Goal: Obtain resource: Obtain resource

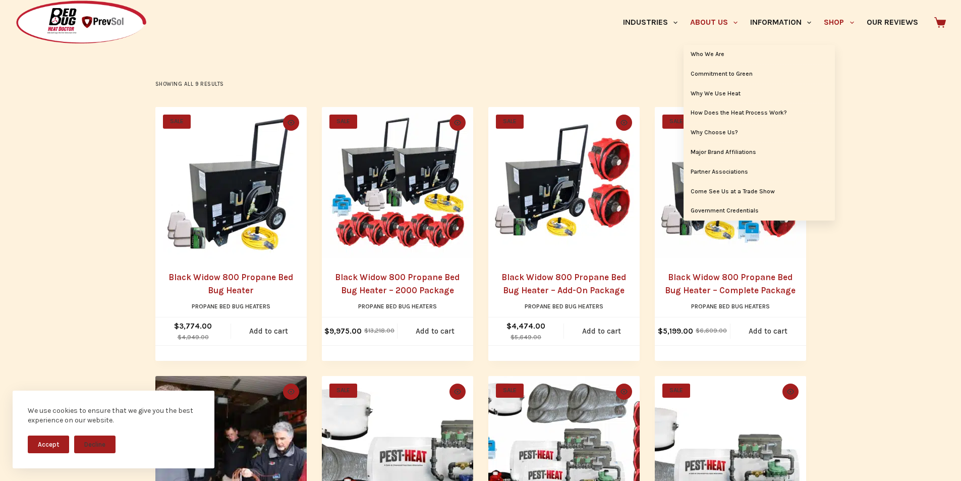
click at [684, 9] on link "About Us" at bounding box center [714, 22] width 60 height 45
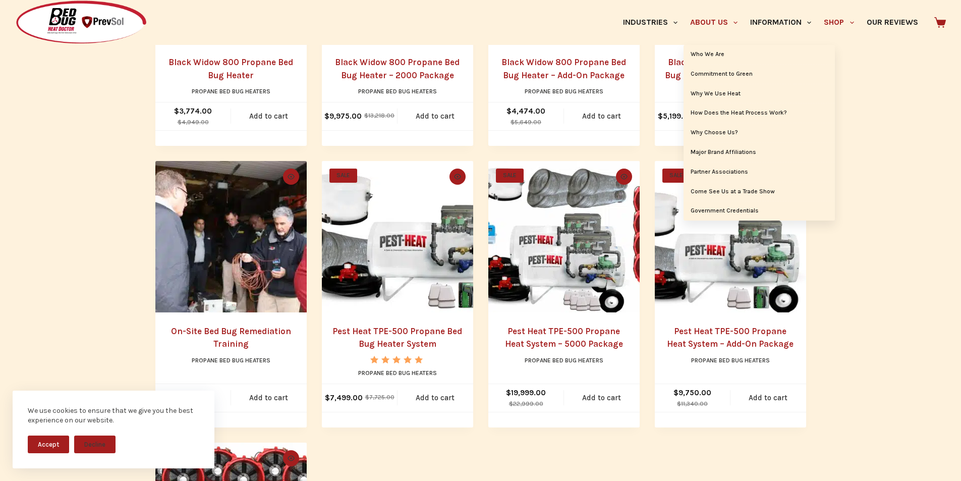
scroll to position [400, 0]
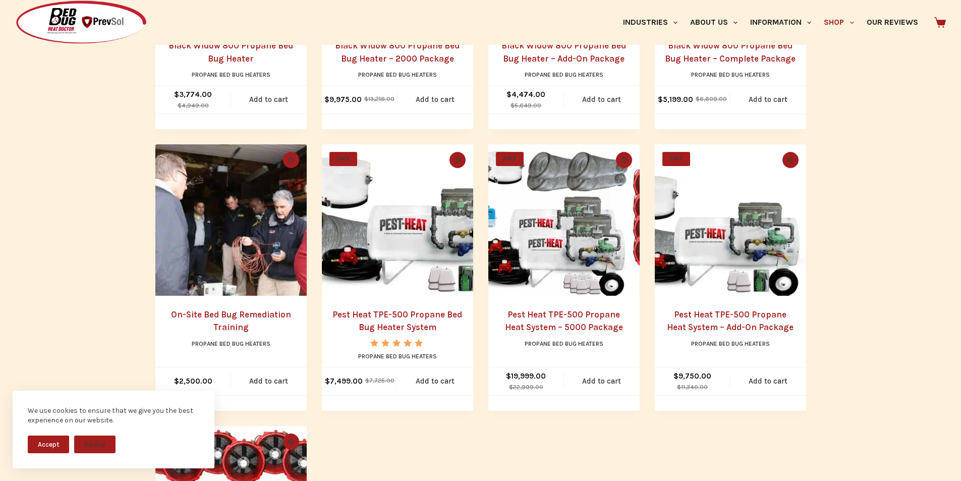
click at [217, 54] on link "Black Widow 800 Propane Bed Bug Heater" at bounding box center [231, 51] width 125 height 23
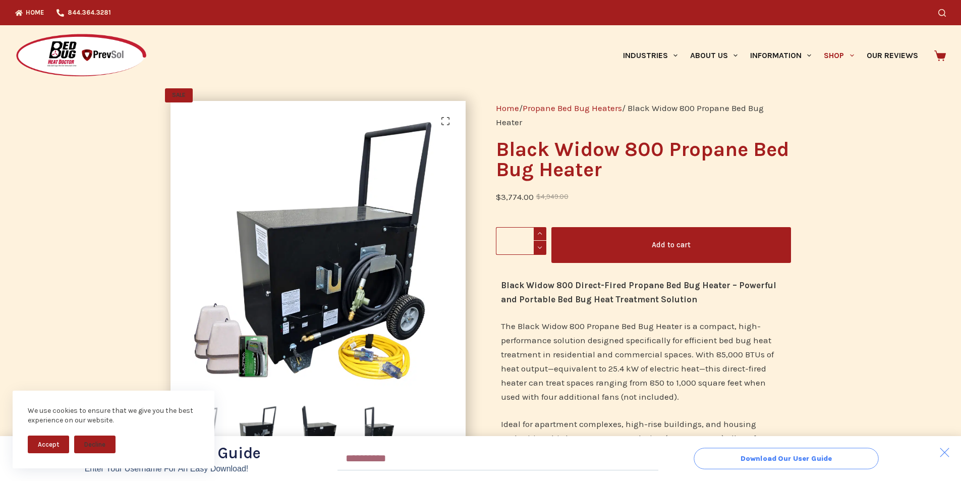
click at [705, 449] on button "Download Our User Guide" at bounding box center [786, 458] width 185 height 21
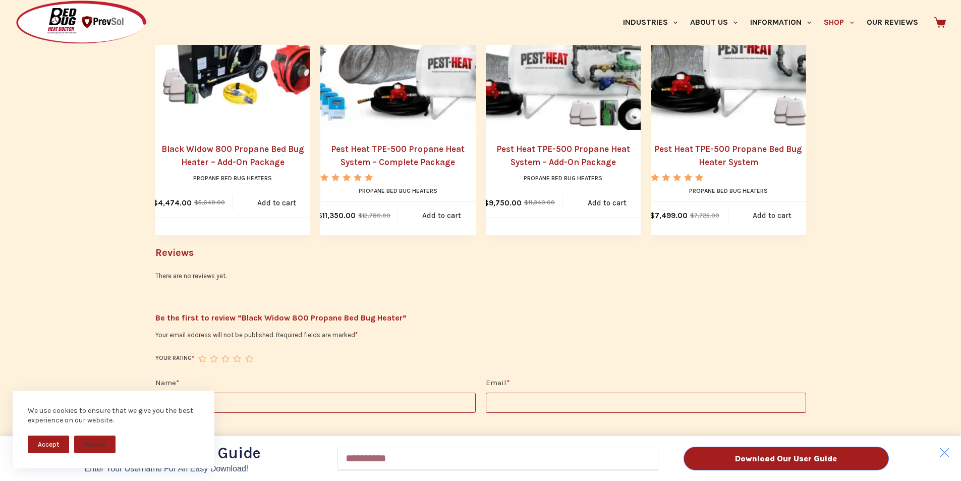
scroll to position [1135, 0]
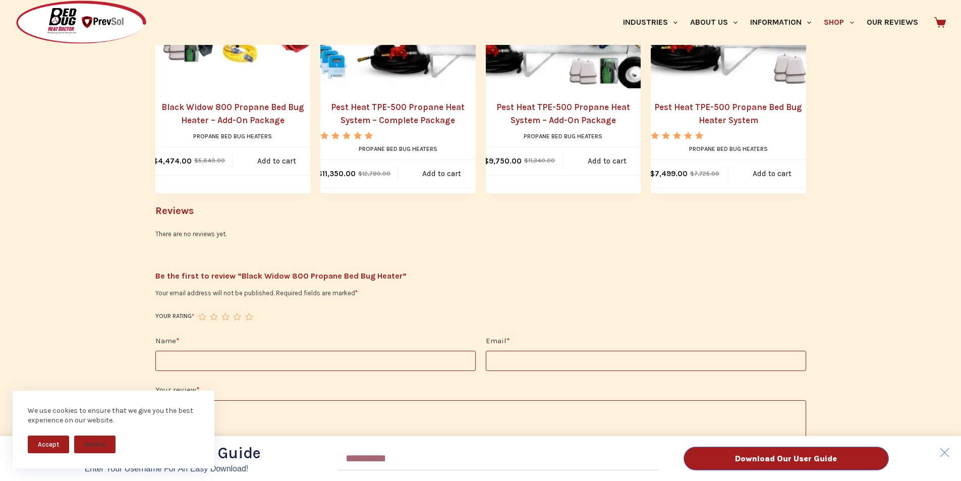
click at [324, 348] on div "Download Our User Guide Enter Your Username for an Easy Download! Email Downloa…" at bounding box center [480, 240] width 961 height 481
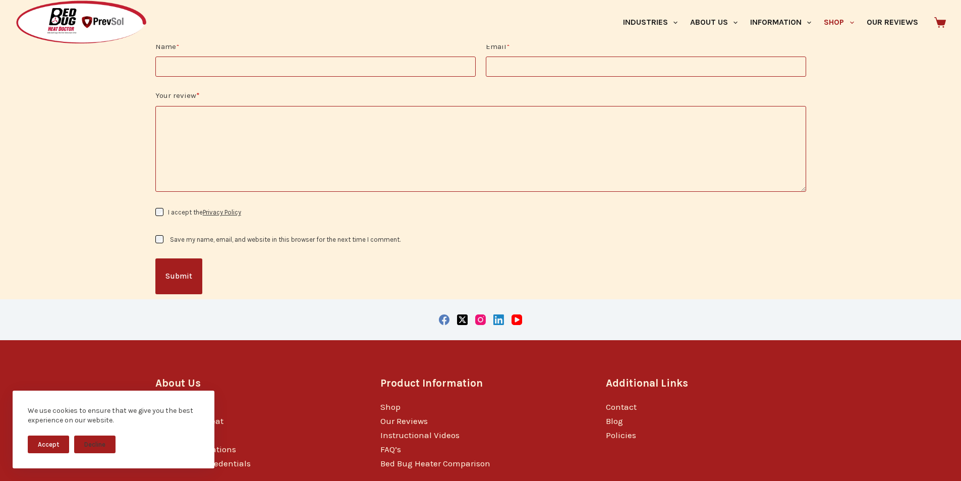
scroll to position [1475, 0]
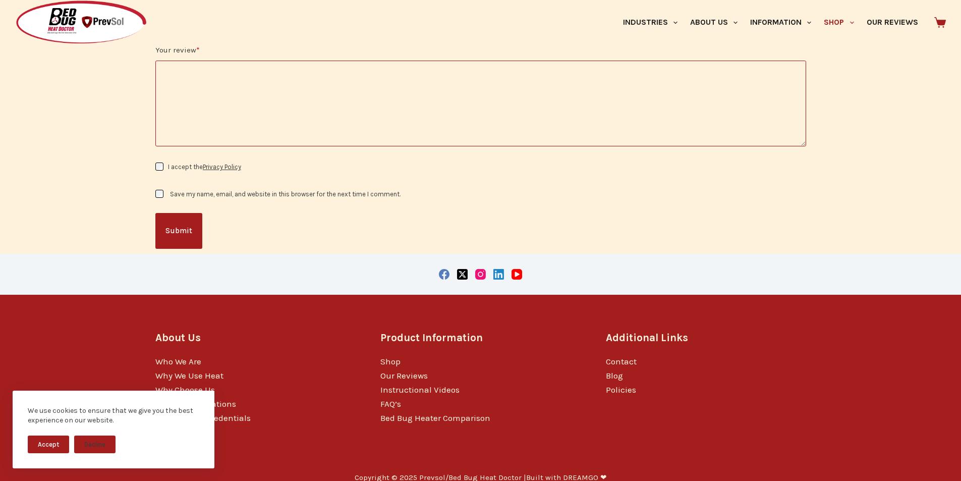
click at [517, 479] on div "Copyright © 2025 Prevsol/Bed Bug Heat Doctor | Built with DREAMGO ❤" at bounding box center [480, 477] width 651 height 35
click at [208, 163] on link "Privacy Policy" at bounding box center [222, 167] width 38 height 8
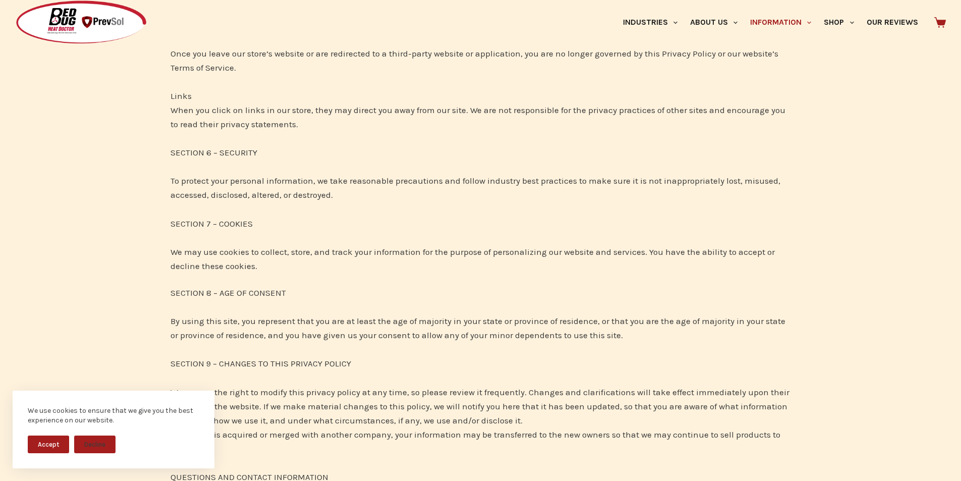
scroll to position [1324, 0]
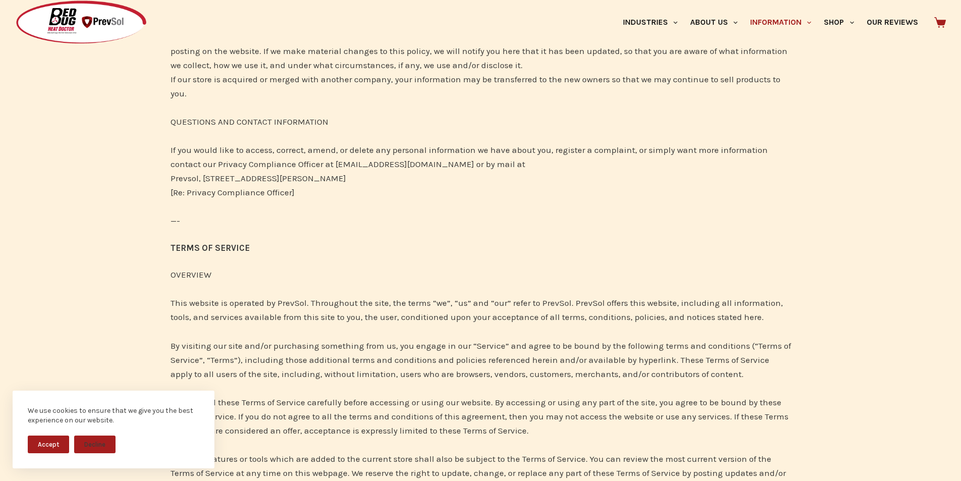
scroll to position [1661, 0]
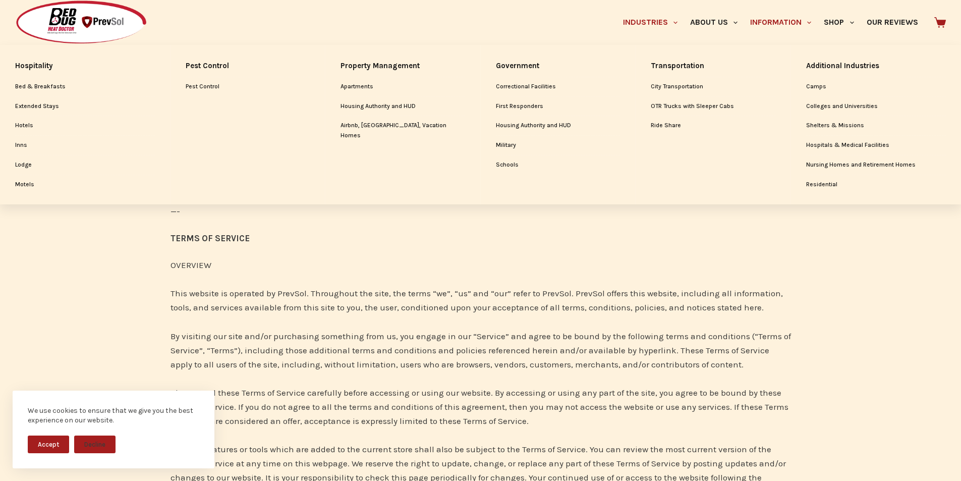
click at [617, 5] on link "Industries" at bounding box center [650, 22] width 67 height 45
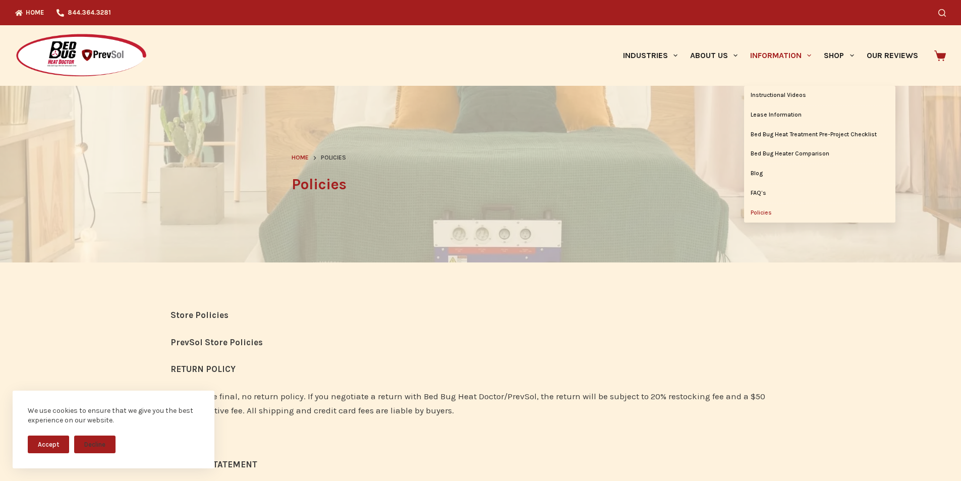
click at [744, 48] on link "Information" at bounding box center [781, 55] width 74 height 61
